Goal: Transaction & Acquisition: Purchase product/service

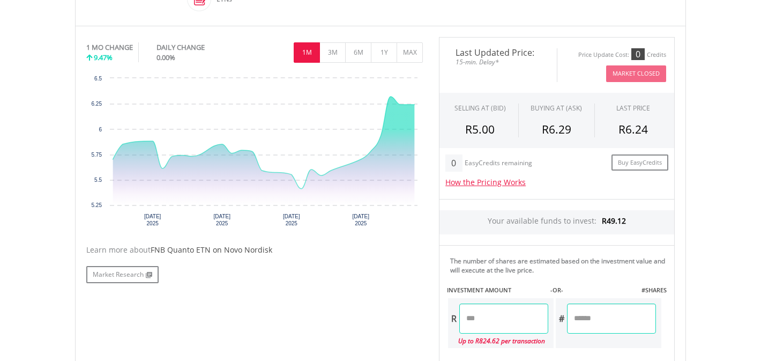
scroll to position [310, 0]
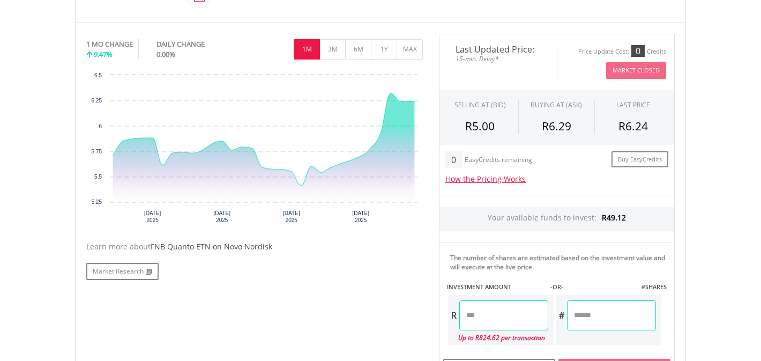
click at [481, 317] on input "number" at bounding box center [503, 315] width 89 height 30
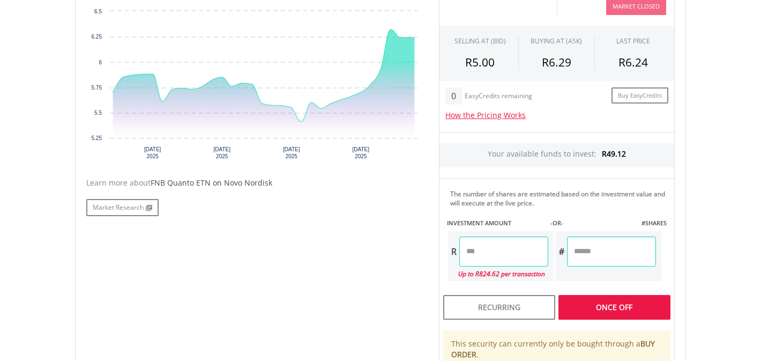
scroll to position [378, 0]
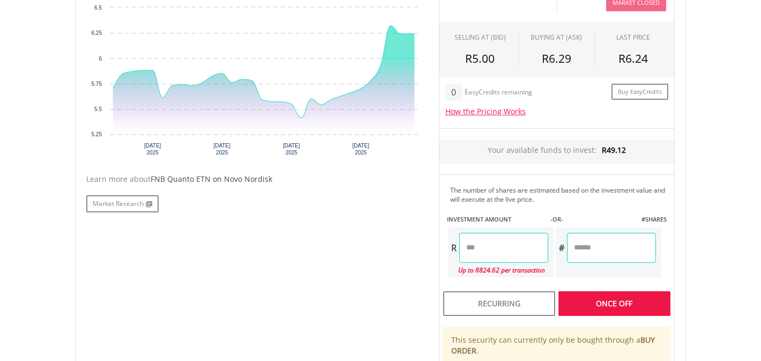
type input "*"
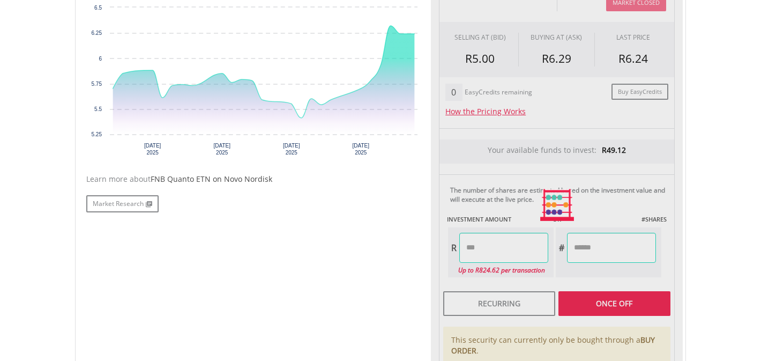
type input "******"
type input "*******"
click at [628, 304] on div "Last Updated Price: 15-min. Delay* Price Update Cost: 0 Credits Market Closed S…" at bounding box center [557, 204] width 252 height 477
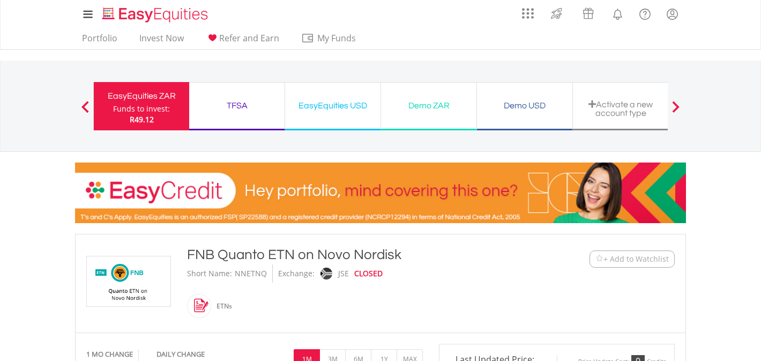
scroll to position [0, 0]
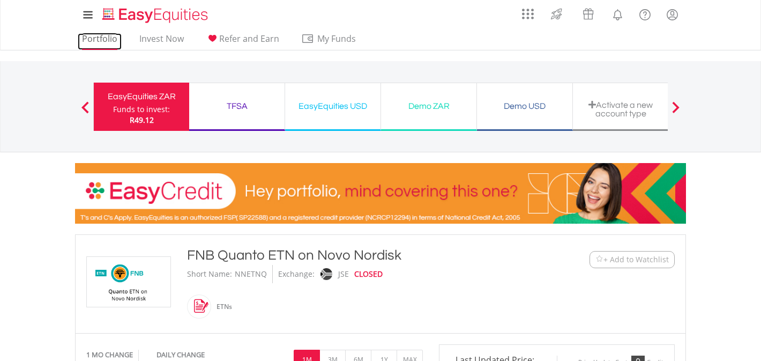
click at [105, 40] on link "Portfolio" at bounding box center [100, 41] width 44 height 17
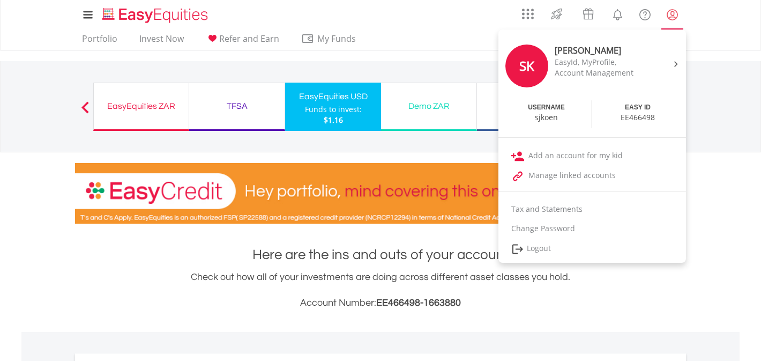
click at [673, 16] on lord-icon "My Profile" at bounding box center [672, 14] width 13 height 13
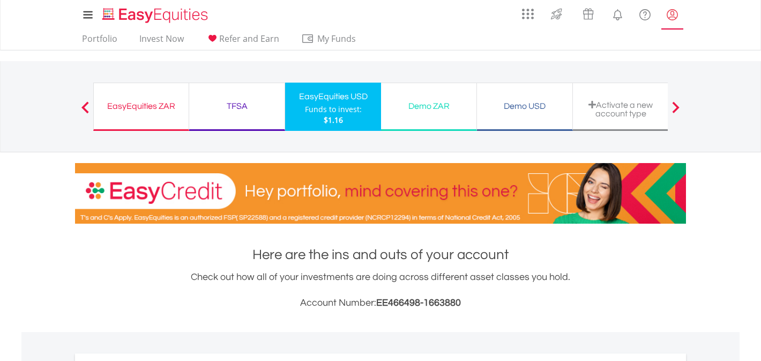
click at [673, 16] on lord-icon "My Profile" at bounding box center [672, 14] width 13 height 13
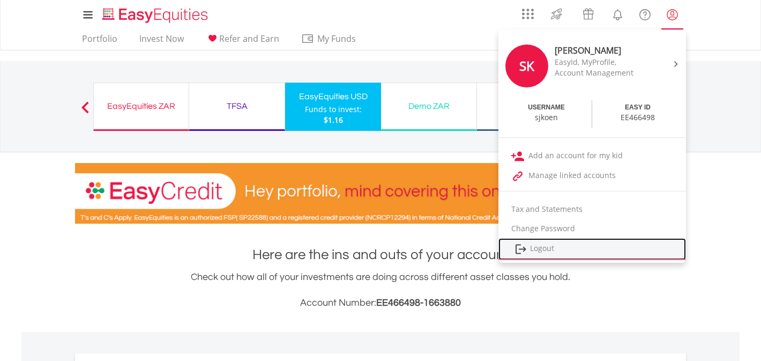
click at [541, 246] on link "Logout" at bounding box center [592, 249] width 188 height 22
